Goal: Information Seeking & Learning: Find specific fact

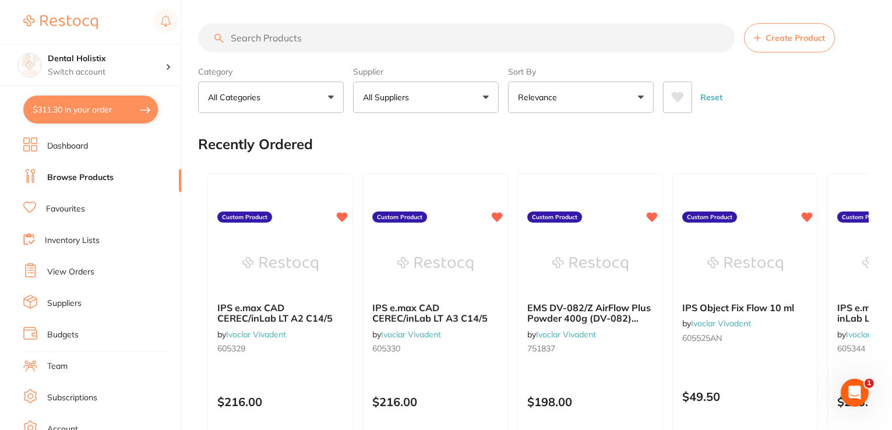
click at [266, 37] on input "search" at bounding box center [466, 37] width 536 height 29
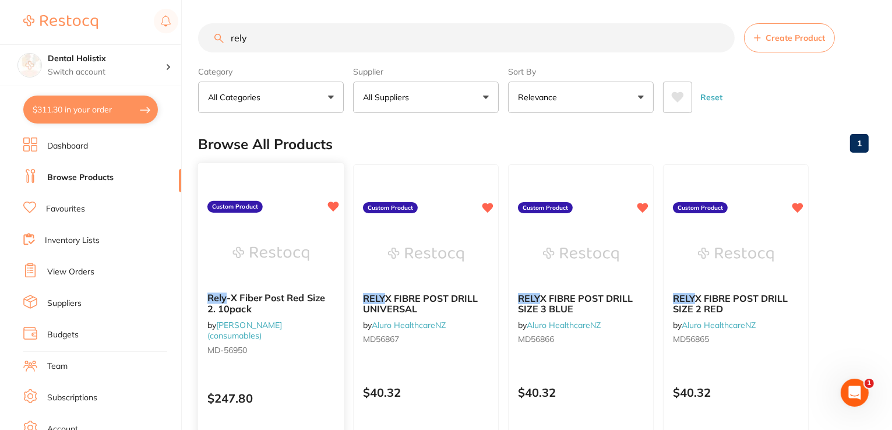
click at [334, 206] on icon at bounding box center [333, 207] width 11 height 10
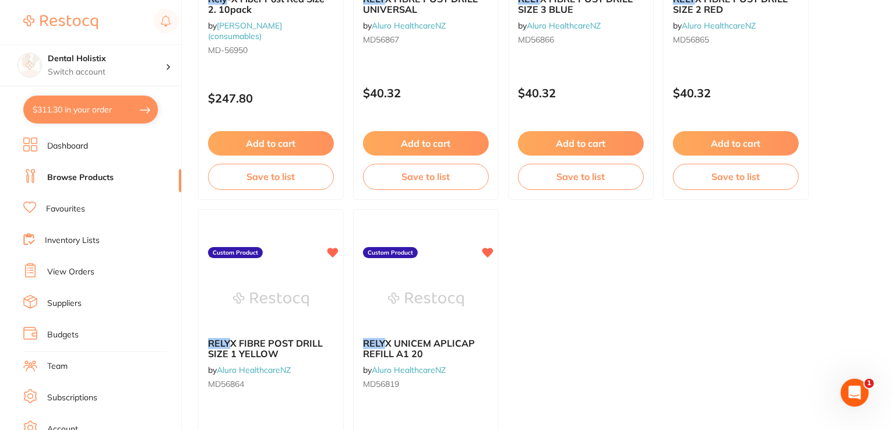
scroll to position [303, 0]
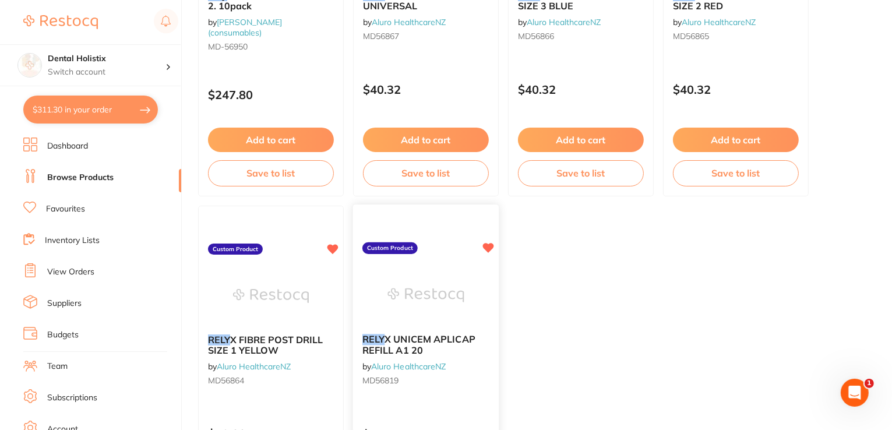
click at [489, 246] on icon at bounding box center [488, 248] width 11 height 10
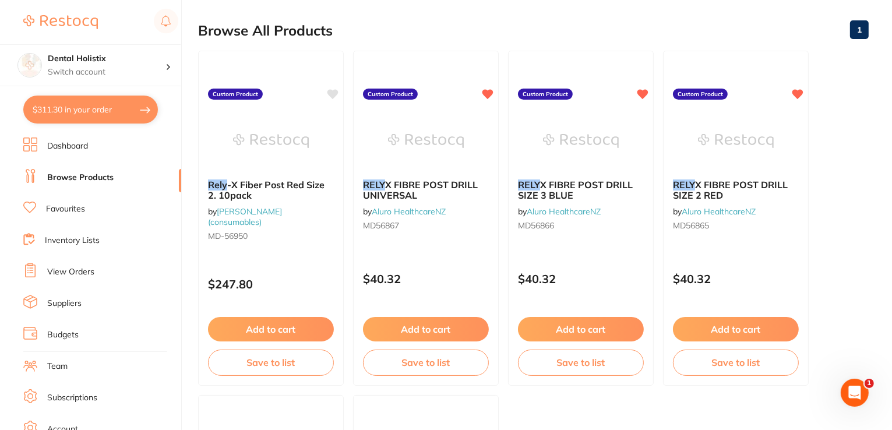
scroll to position [70, 0]
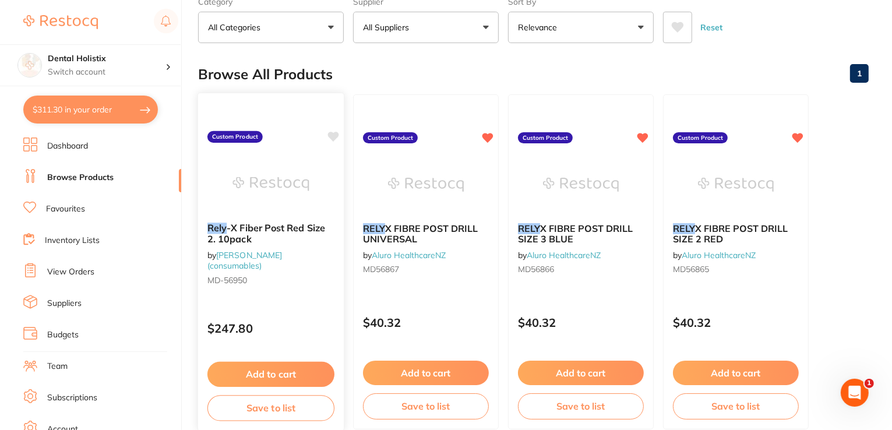
click at [333, 133] on icon at bounding box center [333, 137] width 11 height 10
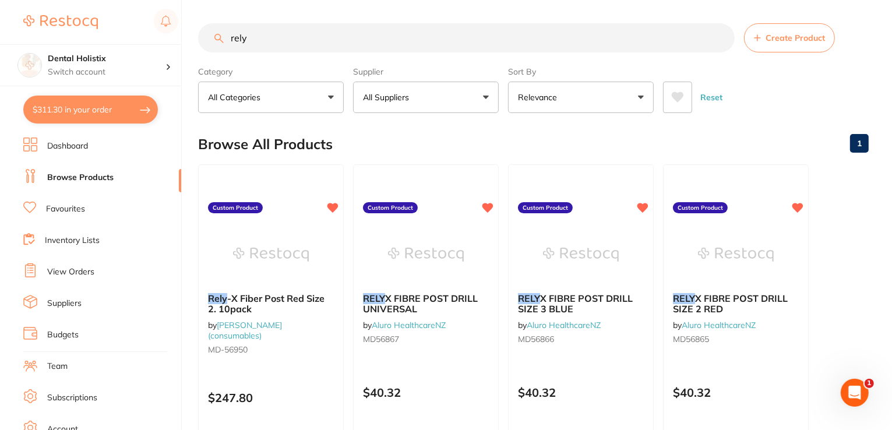
click at [318, 40] on input "rely" at bounding box center [466, 37] width 536 height 29
type input "r"
